Goal: Contribute content: Add original content to the website for others to see

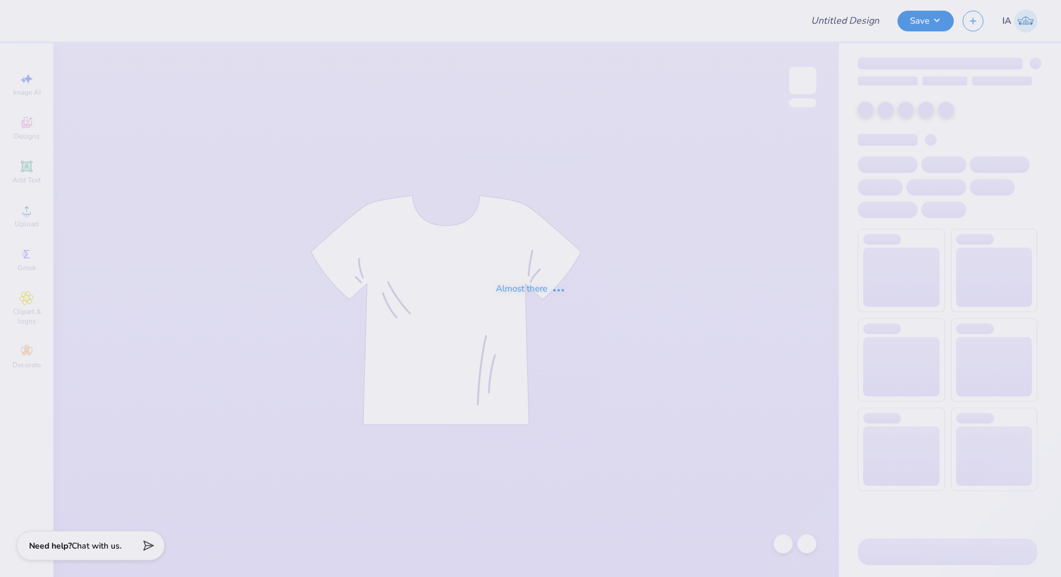
type input "Sigma Kappa Football Hoodies"
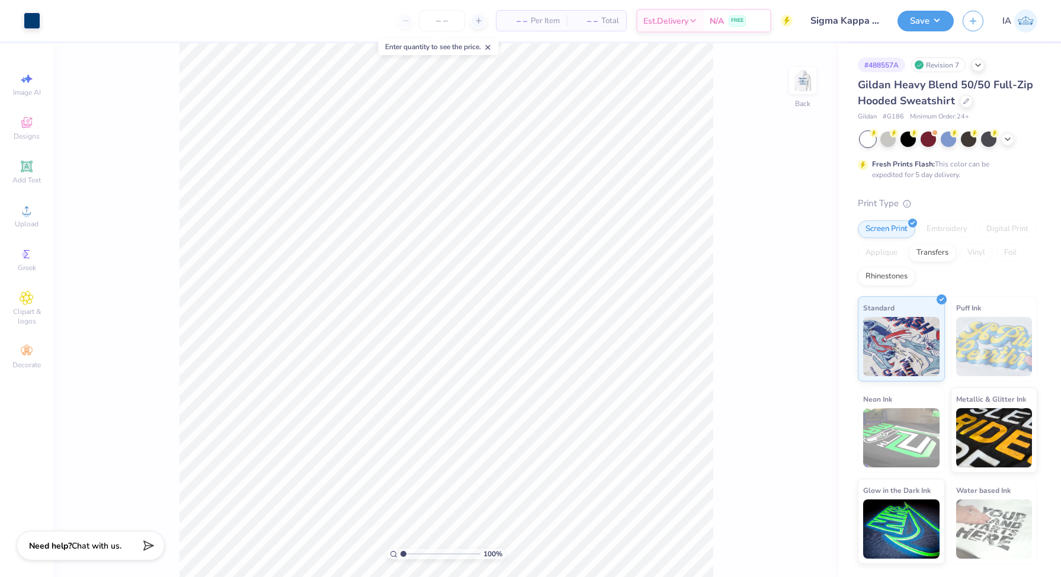
click at [954, 20] on div "Save IA" at bounding box center [980, 20] width 164 height 41
click at [948, 20] on button "Save" at bounding box center [926, 19] width 56 height 21
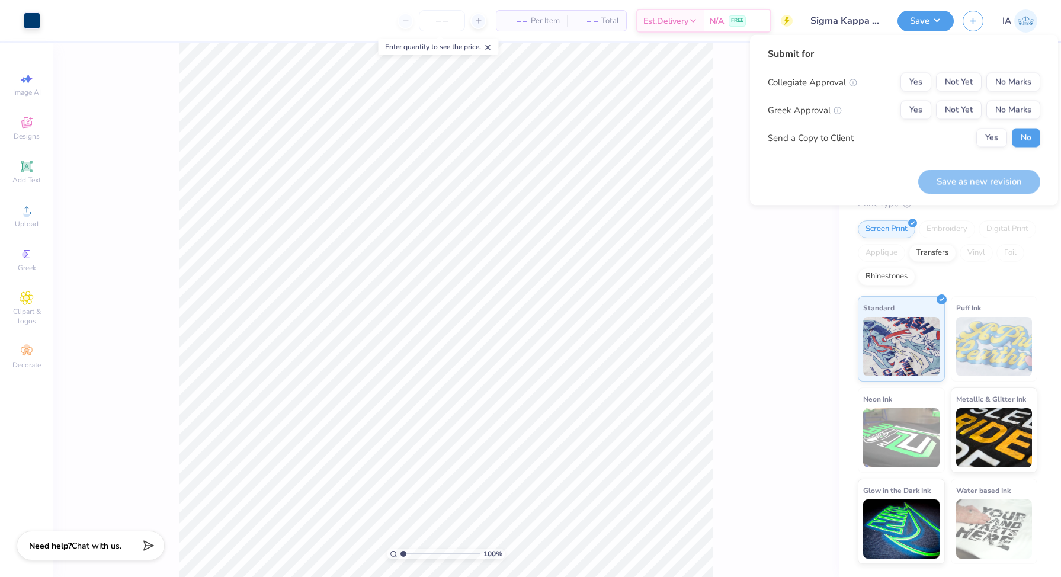
click at [735, 235] on div "100 % Back" at bounding box center [446, 310] width 786 height 534
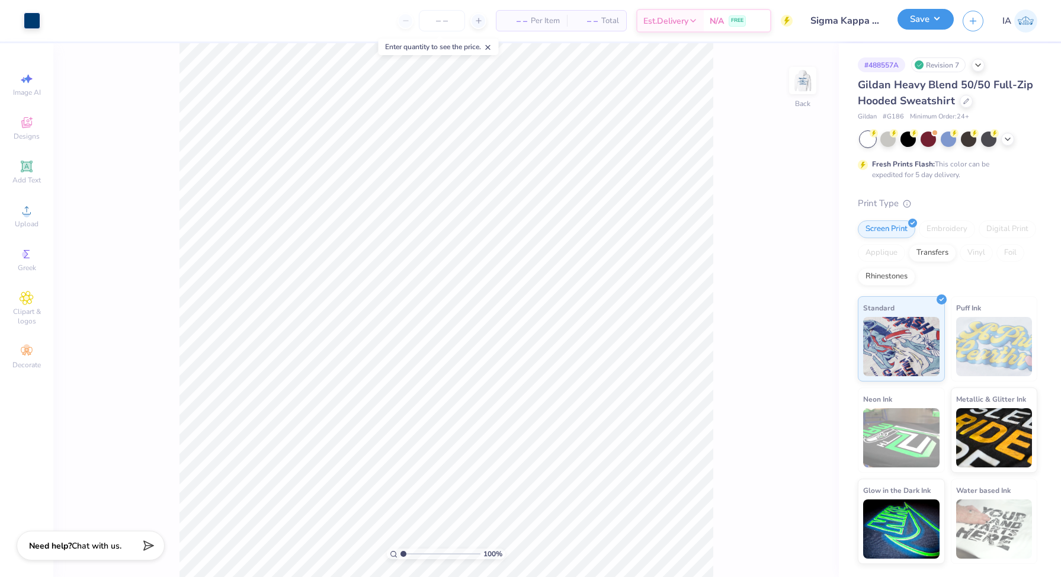
click at [934, 18] on button "Save" at bounding box center [926, 19] width 56 height 21
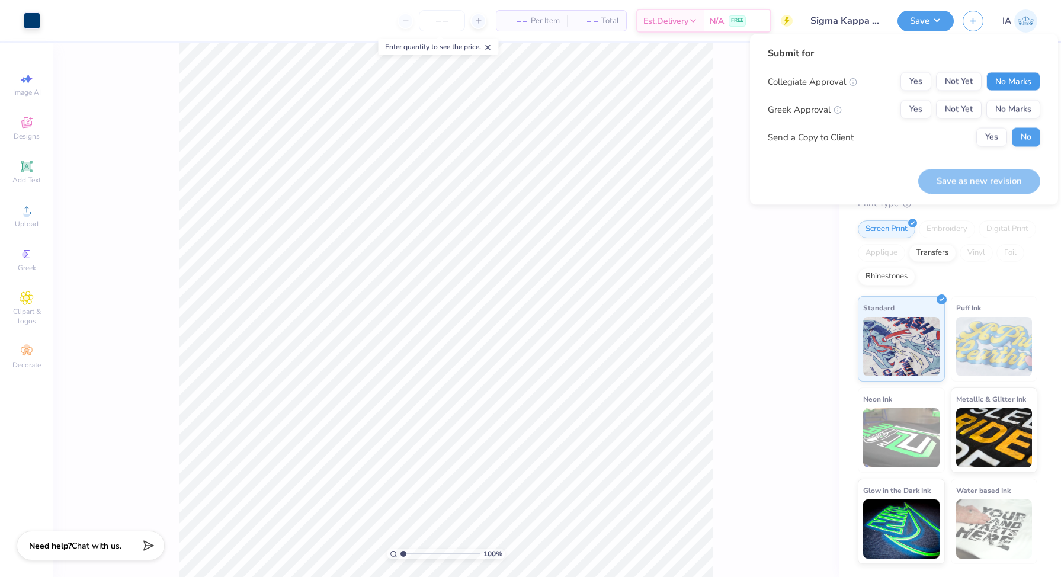
click at [1030, 80] on button "No Marks" at bounding box center [1013, 81] width 54 height 19
click at [926, 80] on button "Yes" at bounding box center [916, 81] width 31 height 19
click at [926, 109] on button "Yes" at bounding box center [916, 109] width 31 height 19
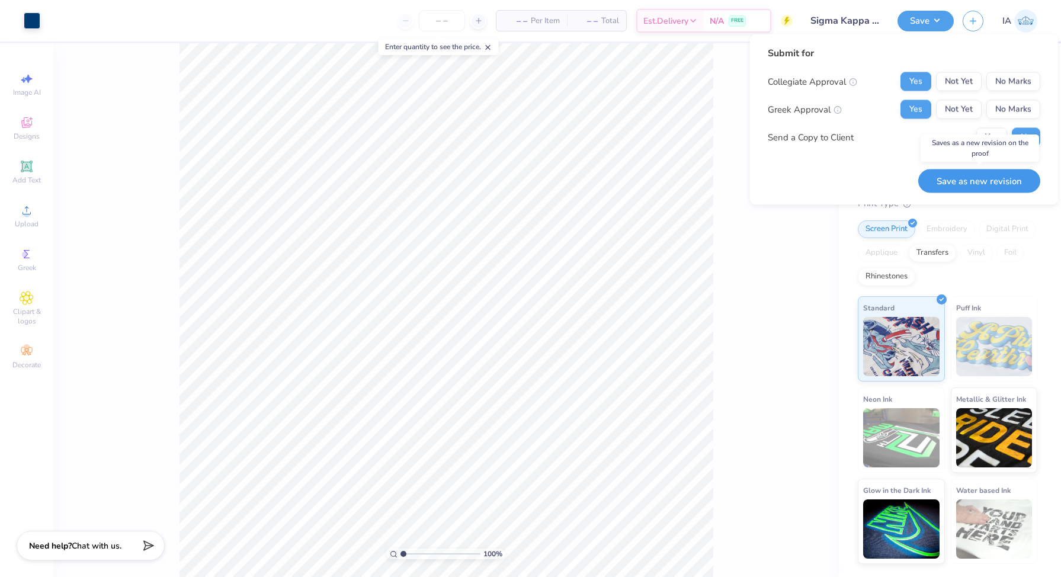
click at [985, 187] on button "Save as new revision" at bounding box center [979, 181] width 122 height 24
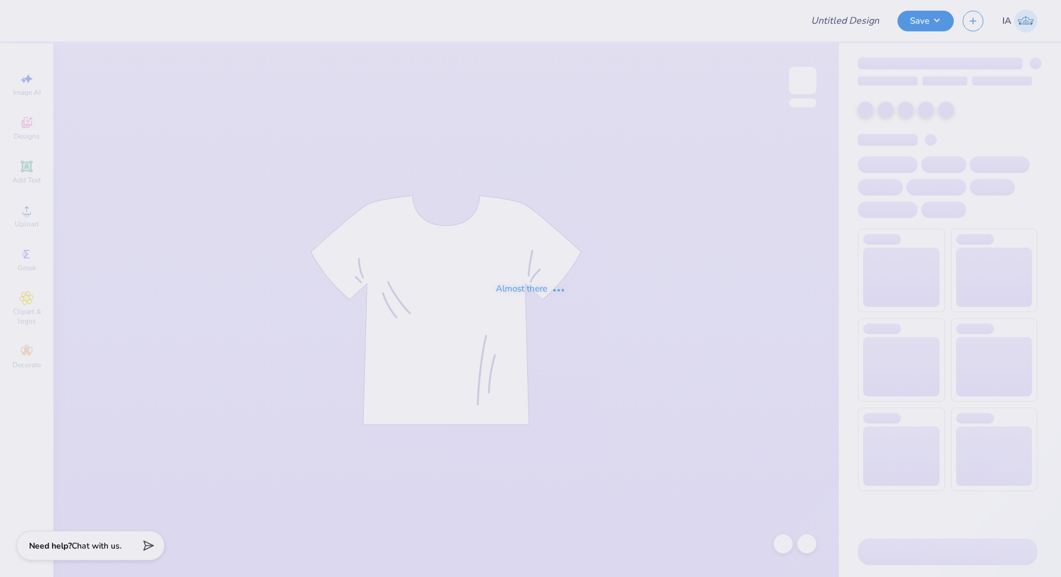
type input "Sigma Kappa Hat"
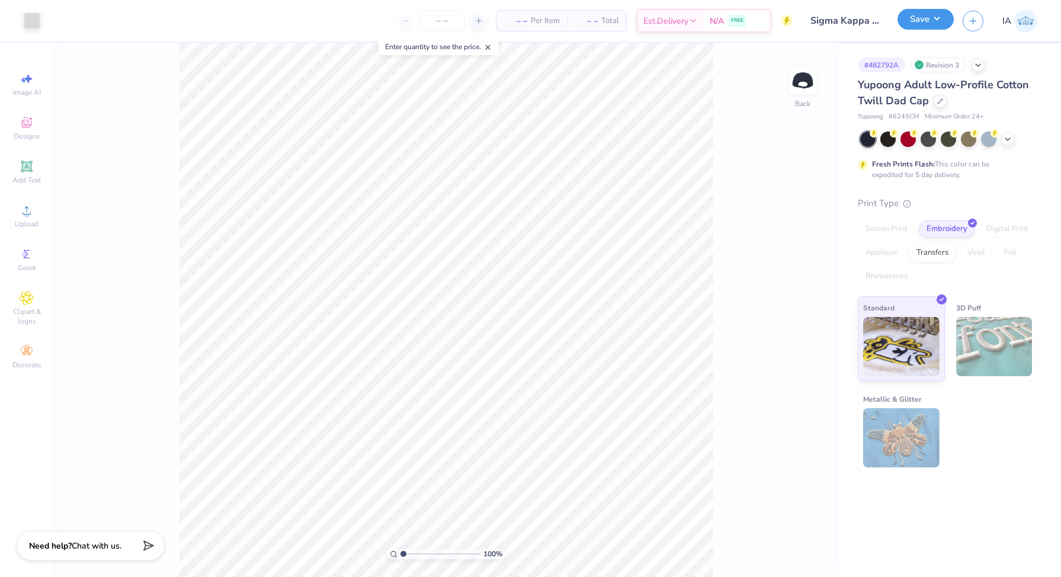
click at [908, 25] on button "Save" at bounding box center [926, 19] width 56 height 21
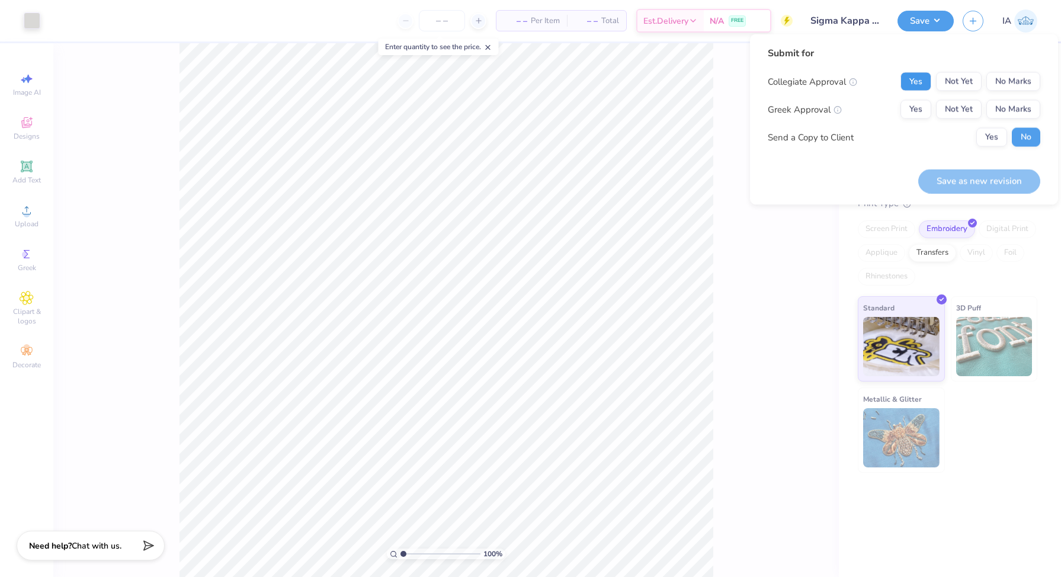
click at [911, 82] on button "Yes" at bounding box center [916, 81] width 31 height 19
click at [911, 111] on button "Yes" at bounding box center [916, 109] width 31 height 19
click at [976, 178] on button "Save as new revision" at bounding box center [979, 181] width 122 height 24
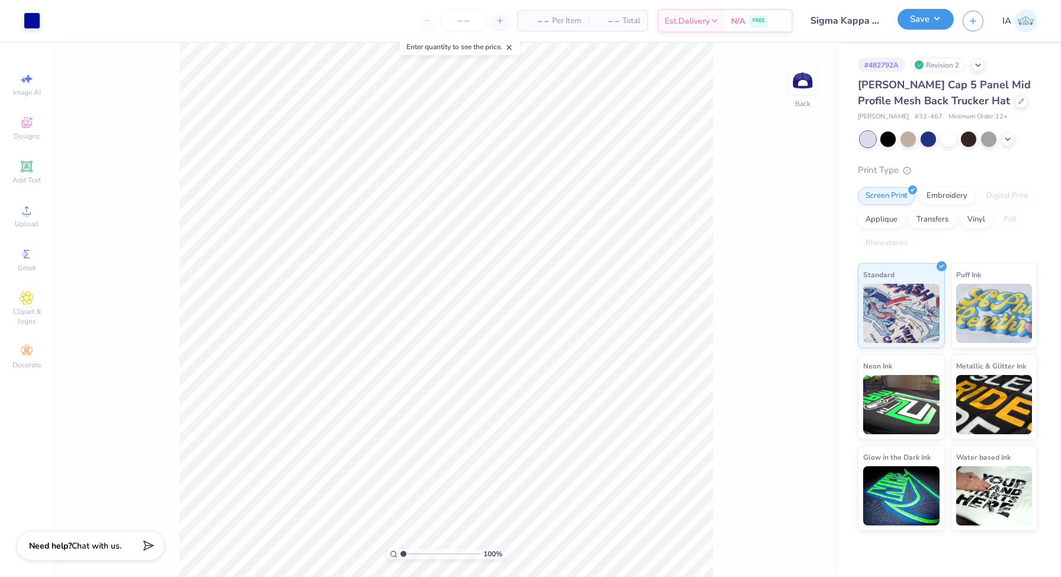
click at [928, 16] on button "Save" at bounding box center [926, 19] width 56 height 21
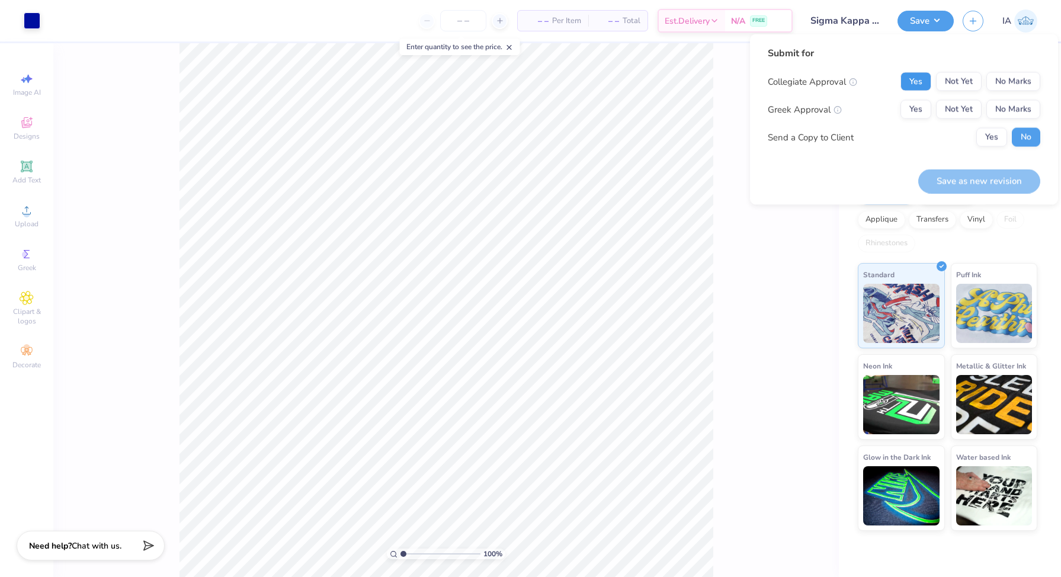
click at [912, 79] on button "Yes" at bounding box center [916, 81] width 31 height 19
click at [912, 120] on div "Collegiate Approval Yes Not Yet No Marks Greek Approval Yes Not Yet No Marks Se…" at bounding box center [904, 109] width 273 height 75
click at [912, 111] on button "Yes" at bounding box center [916, 109] width 31 height 19
click at [1024, 108] on button "No Marks" at bounding box center [1013, 109] width 54 height 19
click at [908, 105] on button "Yes" at bounding box center [916, 109] width 31 height 19
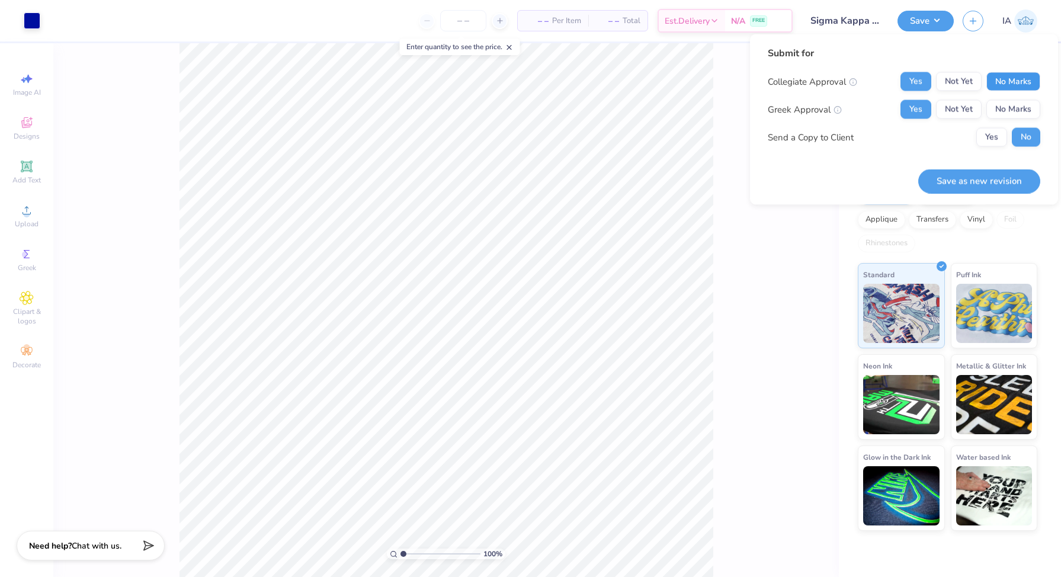
click at [1004, 88] on button "No Marks" at bounding box center [1013, 81] width 54 height 19
click at [983, 178] on button "Save as new revision" at bounding box center [979, 181] width 122 height 24
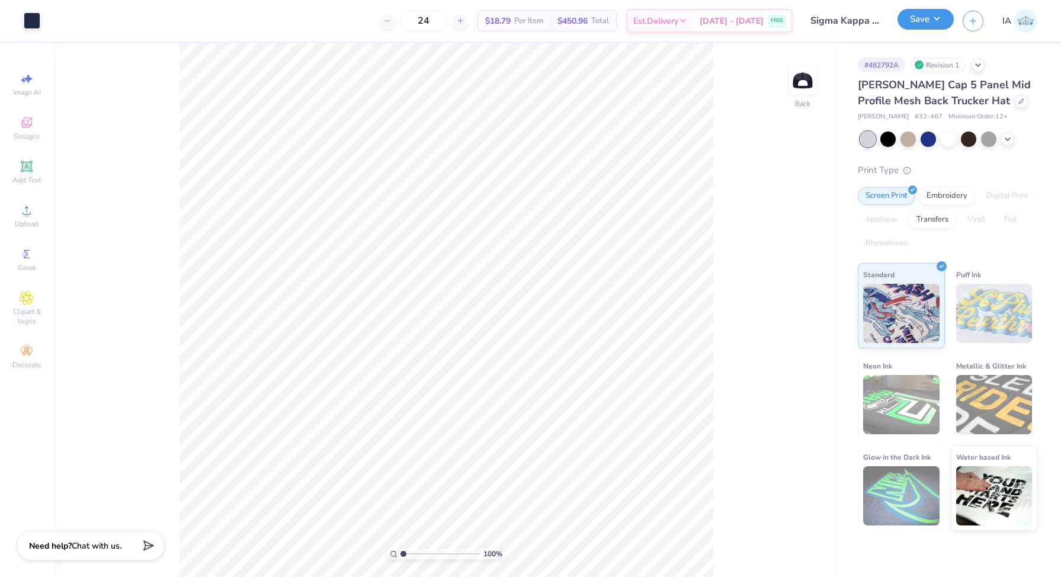
click at [927, 23] on button "Save" at bounding box center [926, 19] width 56 height 21
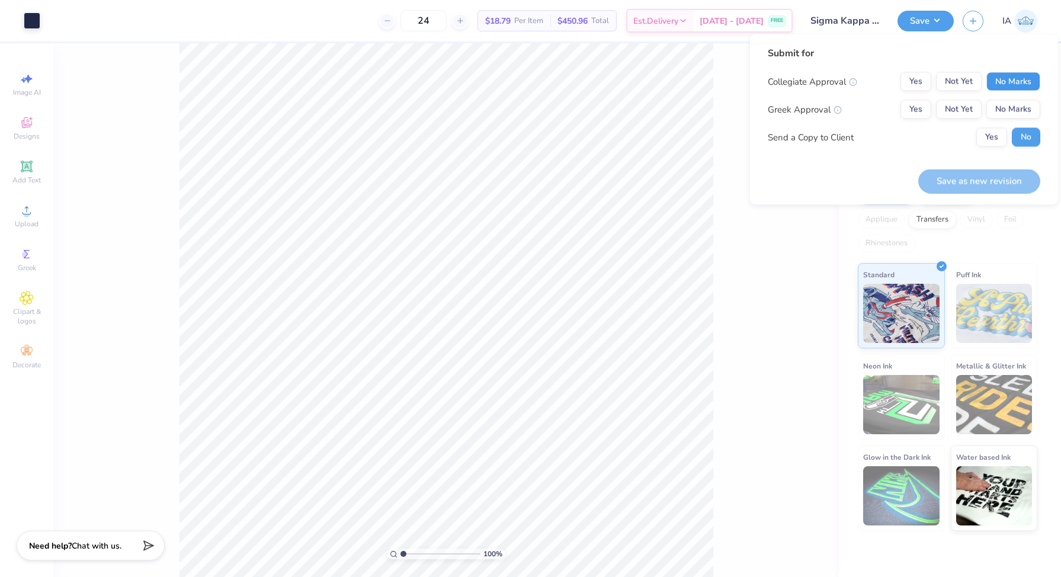
click at [1012, 78] on button "No Marks" at bounding box center [1013, 81] width 54 height 19
click at [900, 107] on div "Greek Approval Yes Not Yet No Marks" at bounding box center [904, 109] width 273 height 19
click at [915, 109] on button "Yes" at bounding box center [916, 109] width 31 height 19
click at [957, 184] on button "Save as new revision" at bounding box center [979, 181] width 122 height 24
